Goal: Task Accomplishment & Management: Use online tool/utility

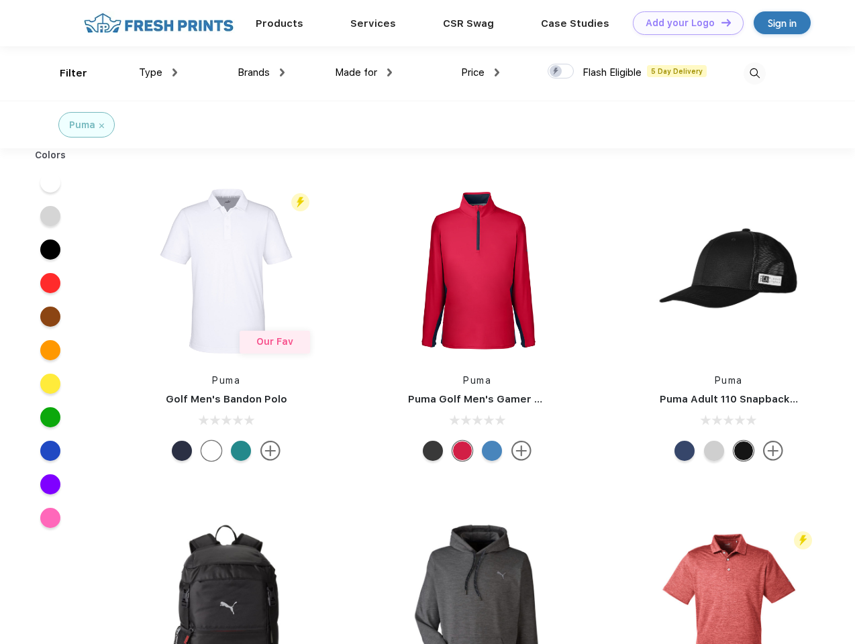
click at [683, 23] on link "Add your Logo Design Tool" at bounding box center [688, 22] width 111 height 23
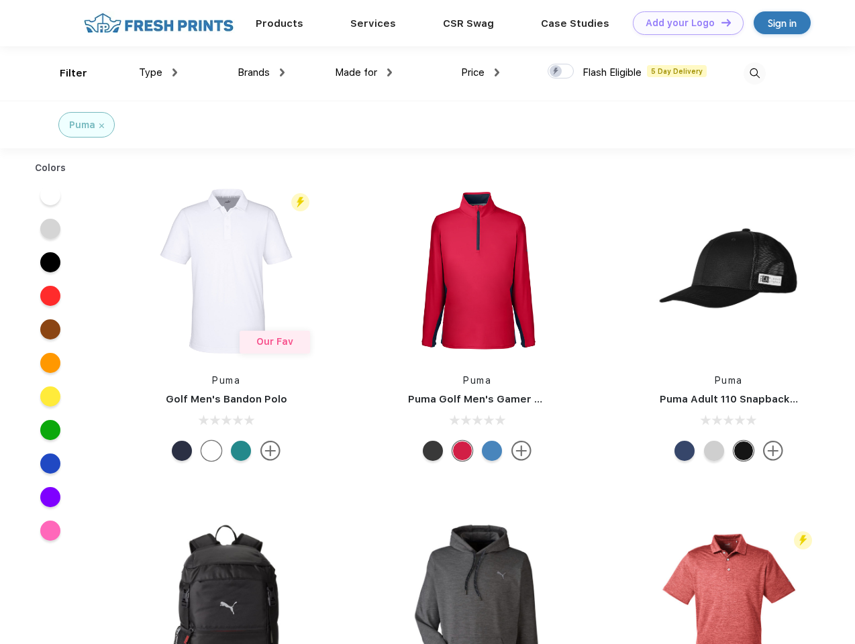
click at [0, 0] on div "Design Tool" at bounding box center [0, 0] width 0 height 0
click at [720, 22] on link "Add your Logo Design Tool" at bounding box center [688, 22] width 111 height 23
click at [64, 73] on div "Filter" at bounding box center [74, 73] width 28 height 15
click at [158, 72] on span "Type" at bounding box center [150, 72] width 23 height 12
click at [261, 72] on span "Brands" at bounding box center [254, 72] width 32 height 12
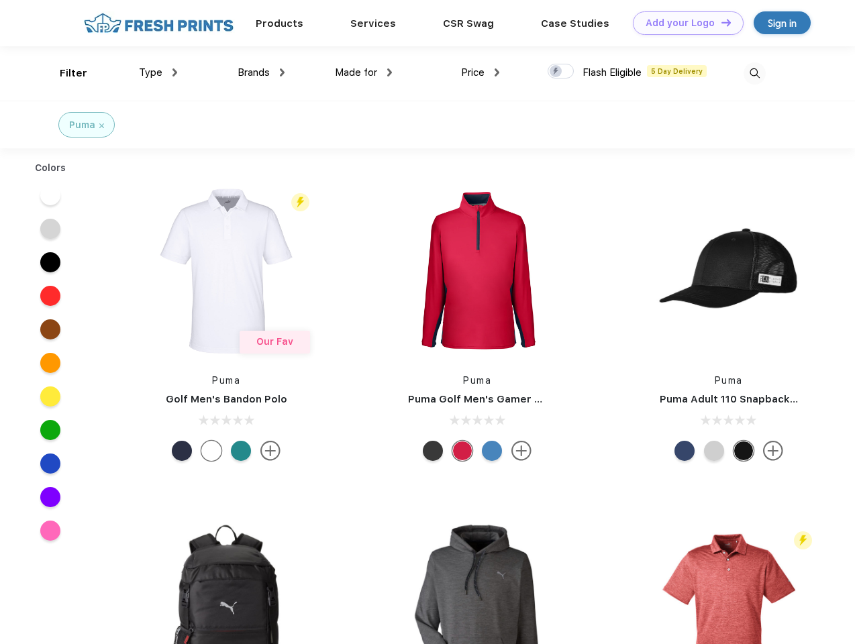
click at [364, 72] on span "Made for" at bounding box center [356, 72] width 42 height 12
click at [480, 72] on span "Price" at bounding box center [472, 72] width 23 height 12
click at [561, 72] on div at bounding box center [561, 71] width 26 height 15
click at [556, 72] on input "checkbox" at bounding box center [552, 67] width 9 height 9
click at [754, 73] on img at bounding box center [754, 73] width 22 height 22
